Goal: Task Accomplishment & Management: Complete application form

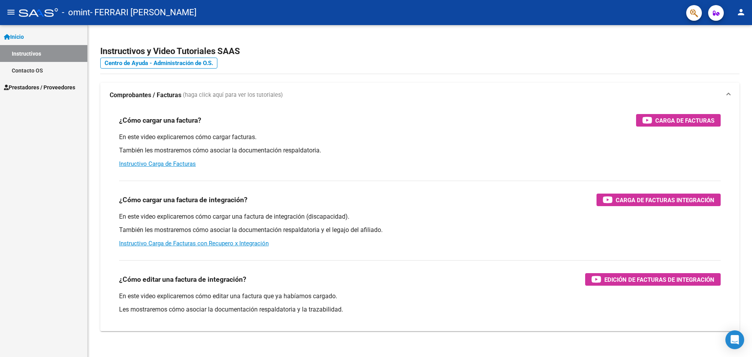
click at [19, 86] on span "Prestadores / Proveedores" at bounding box center [39, 87] width 71 height 9
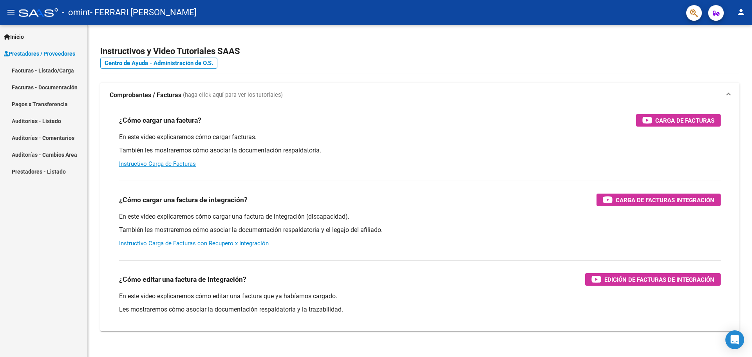
click at [29, 72] on link "Facturas - Listado/Carga" at bounding box center [43, 70] width 87 height 17
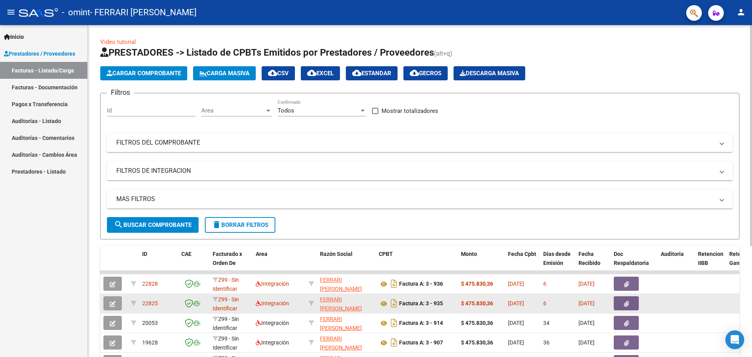
click at [116, 303] on button "button" at bounding box center [112, 303] width 18 height 14
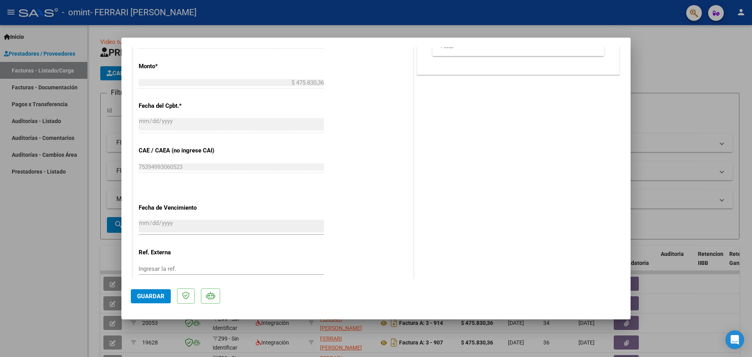
scroll to position [441, 0]
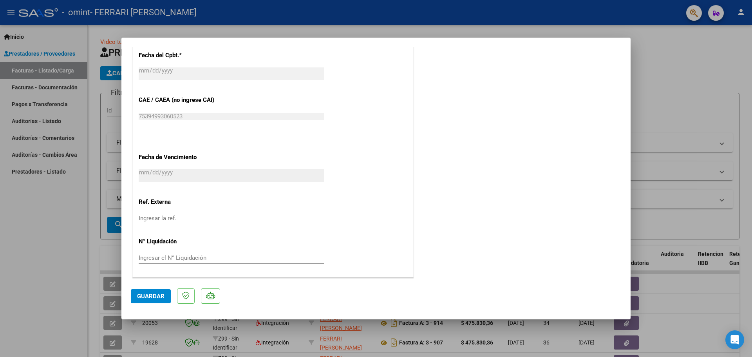
click at [706, 65] on div at bounding box center [376, 178] width 752 height 357
type input "$ 0,00"
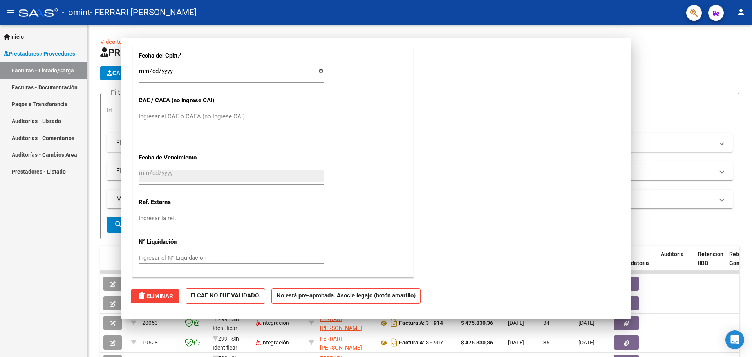
scroll to position [0, 0]
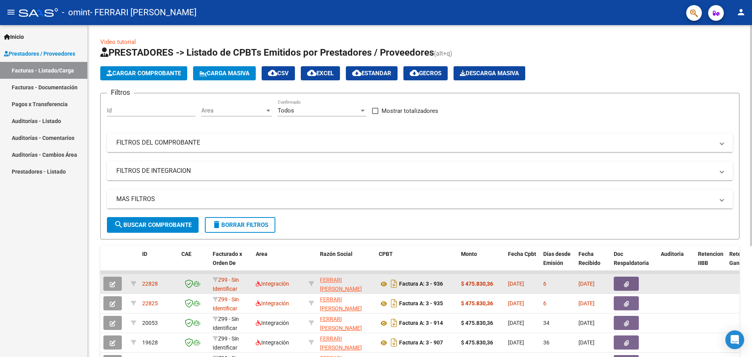
click at [624, 282] on icon "button" at bounding box center [626, 284] width 5 height 6
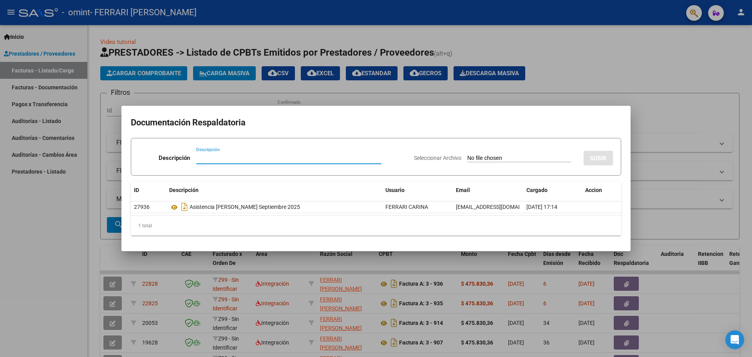
click at [114, 281] on div at bounding box center [376, 178] width 752 height 357
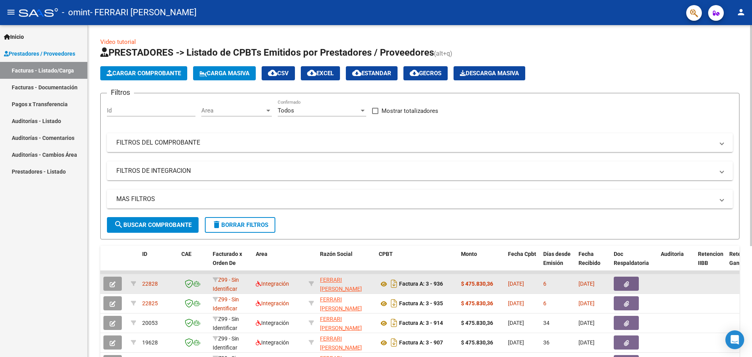
click at [114, 283] on icon "button" at bounding box center [113, 284] width 6 height 6
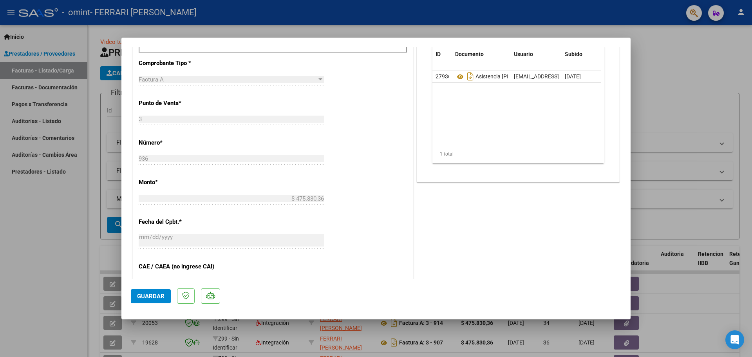
scroll to position [441, 0]
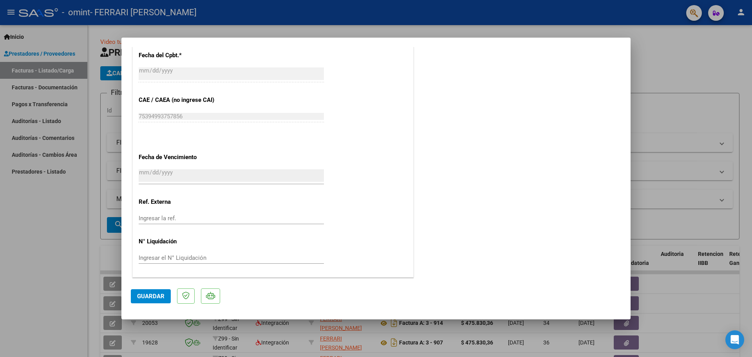
click at [663, 43] on div at bounding box center [376, 178] width 752 height 357
type input "$ 0,00"
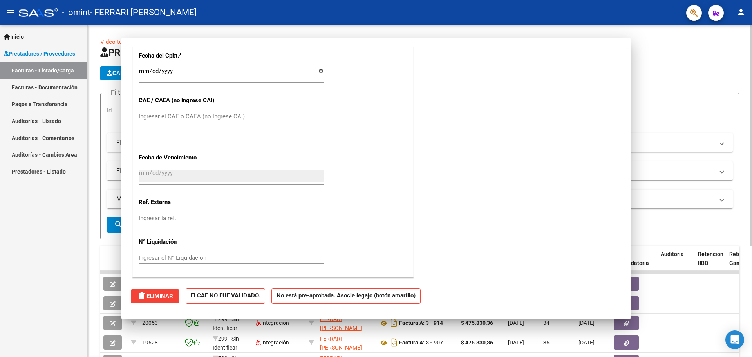
scroll to position [0, 0]
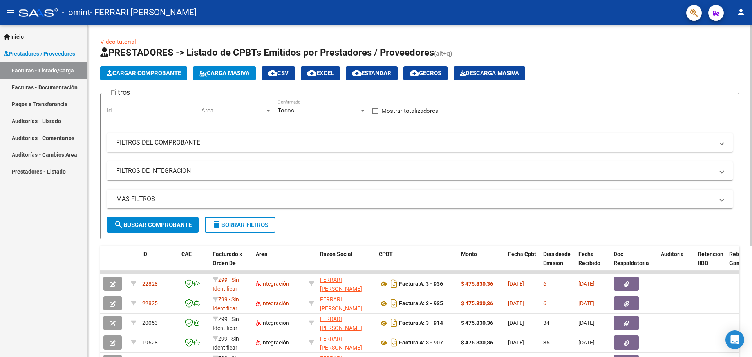
click at [176, 74] on span "Cargar Comprobante" at bounding box center [144, 73] width 74 height 7
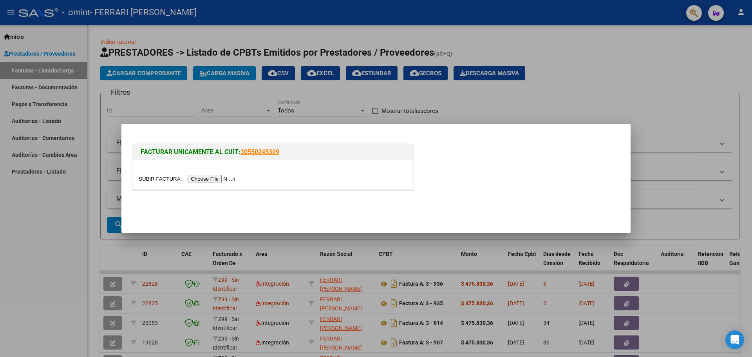
click at [219, 181] on input "file" at bounding box center [188, 179] width 99 height 8
click at [207, 181] on input "file" at bounding box center [188, 179] width 99 height 8
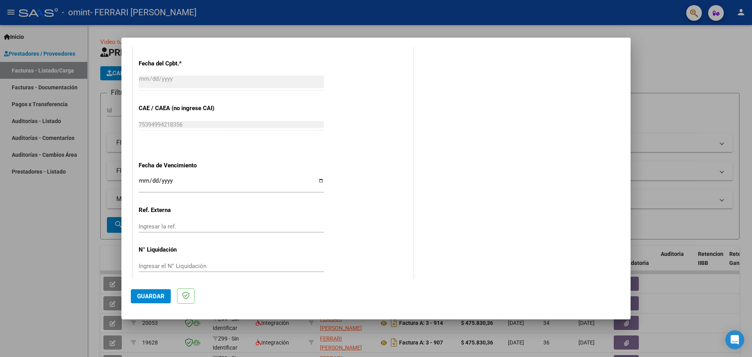
scroll to position [157, 0]
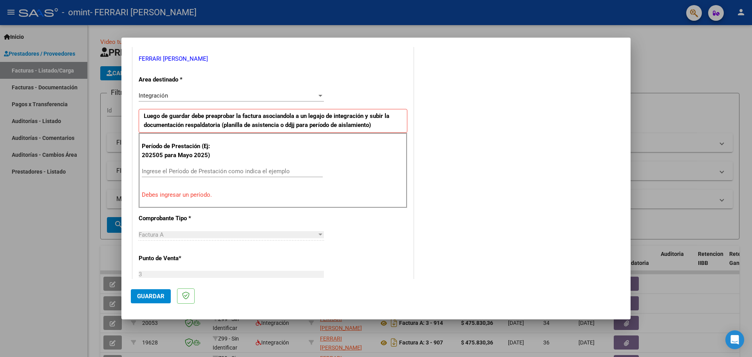
click at [178, 168] on input "Ingrese el Período de Prestación como indica el ejemplo" at bounding box center [232, 171] width 181 height 7
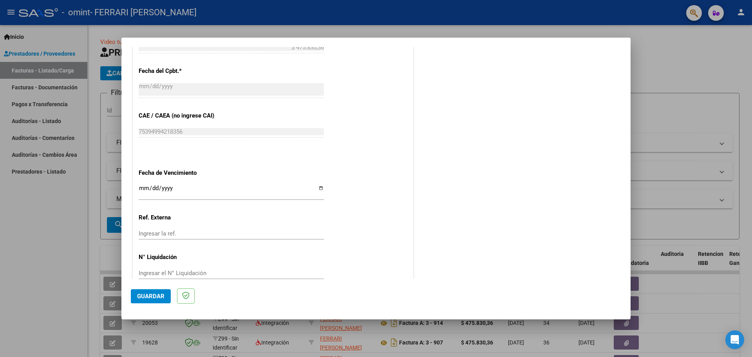
scroll to position [458, 0]
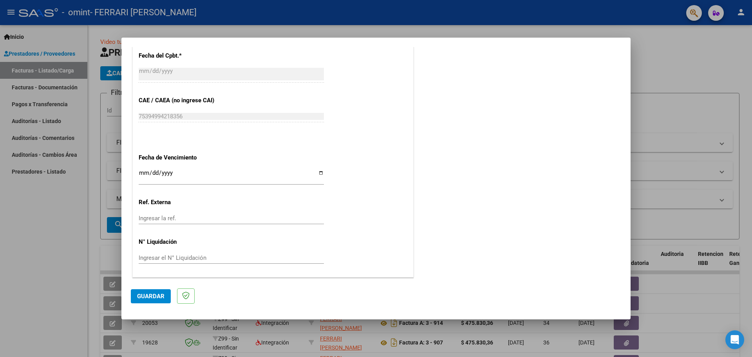
type input "202509"
click at [319, 173] on input "Ingresar la fecha" at bounding box center [231, 176] width 185 height 13
type input "[DATE]"
click at [155, 296] on span "Guardar" at bounding box center [150, 296] width 27 height 7
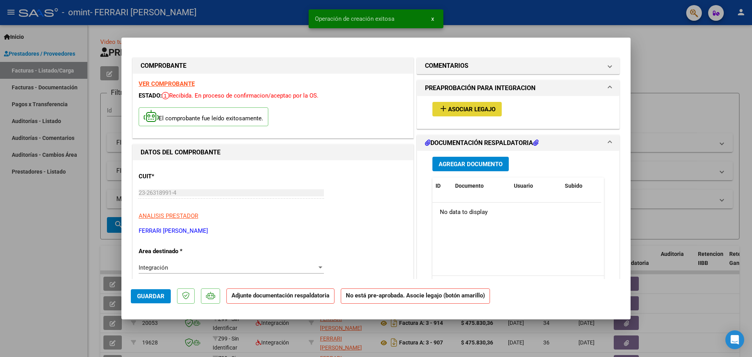
click at [468, 110] on span "Asociar Legajo" at bounding box center [471, 109] width 47 height 7
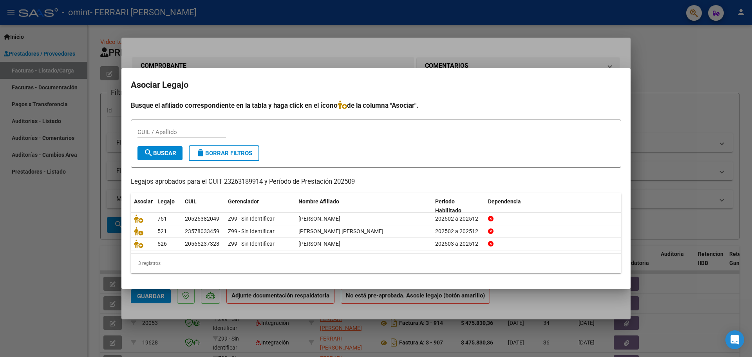
click at [679, 53] on div at bounding box center [376, 178] width 752 height 357
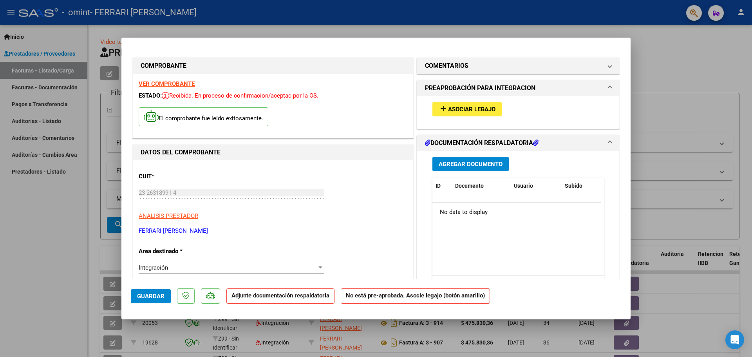
click at [488, 167] on span "Agregar Documento" at bounding box center [471, 164] width 64 height 7
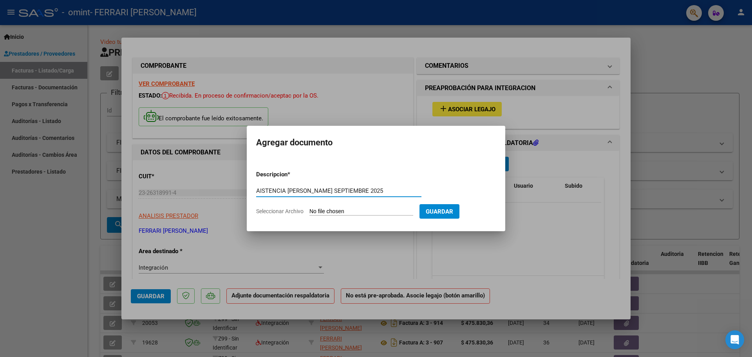
type input "AISTENCIA [PERSON_NAME] SEPTIEMBRE 2025"
click at [349, 211] on input "Seleccionar Archivo" at bounding box center [361, 211] width 104 height 7
type input "C:\fakepath\Asistencia [PERSON_NAME] Septiembre 2025.pdf"
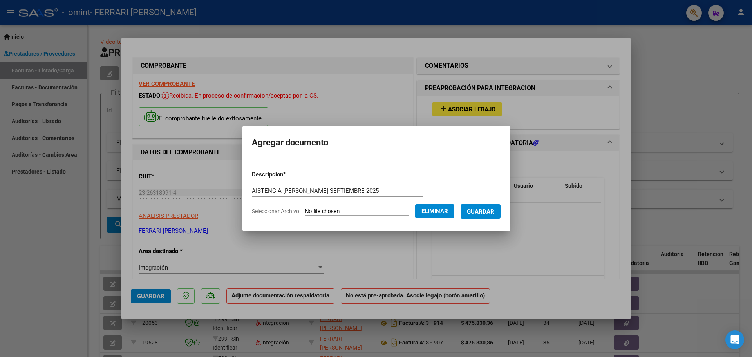
click at [483, 213] on span "Guardar" at bounding box center [480, 211] width 27 height 7
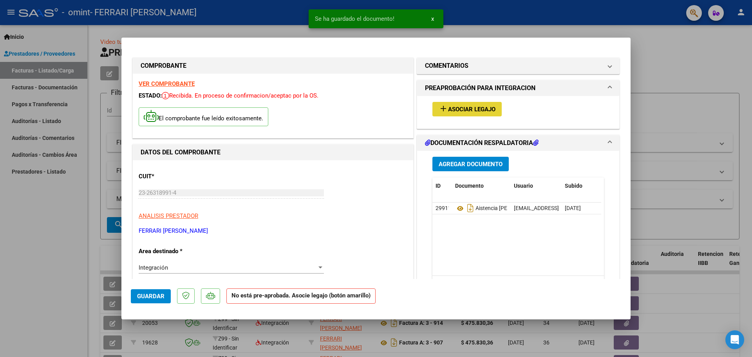
click at [468, 108] on span "Asociar Legajo" at bounding box center [471, 109] width 47 height 7
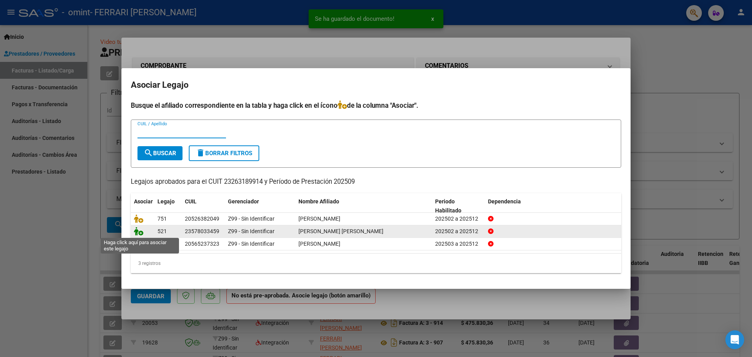
click at [142, 233] on icon at bounding box center [138, 231] width 9 height 9
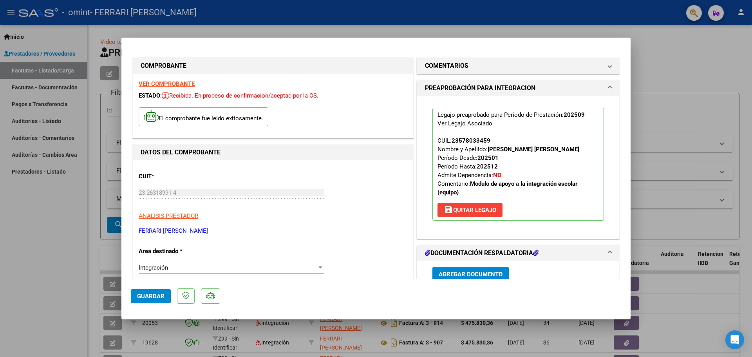
click at [670, 112] on div at bounding box center [376, 178] width 752 height 357
type input "$ 0,00"
